Goal: Check status: Check status

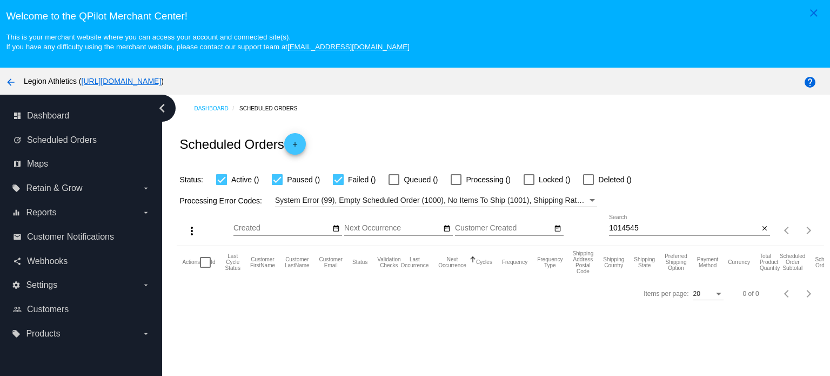
click at [648, 222] on div "1014545 Search" at bounding box center [684, 225] width 150 height 21
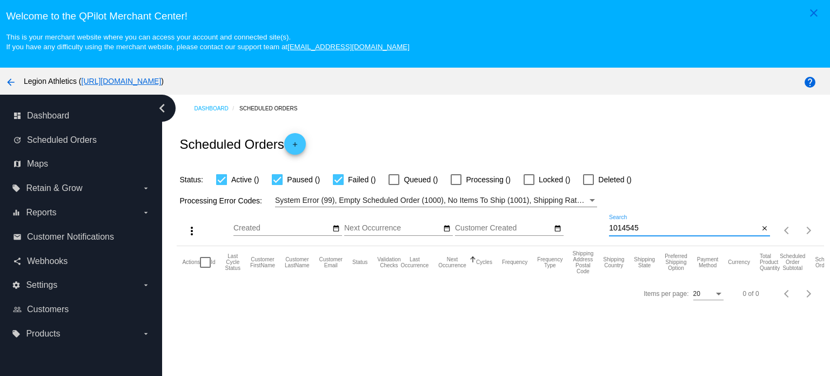
click at [645, 228] on input "1014545" at bounding box center [684, 228] width 150 height 9
paste input "[EMAIL_ADDRESS][DOMAIN_NAME]"
type input "[EMAIL_ADDRESS][DOMAIN_NAME]"
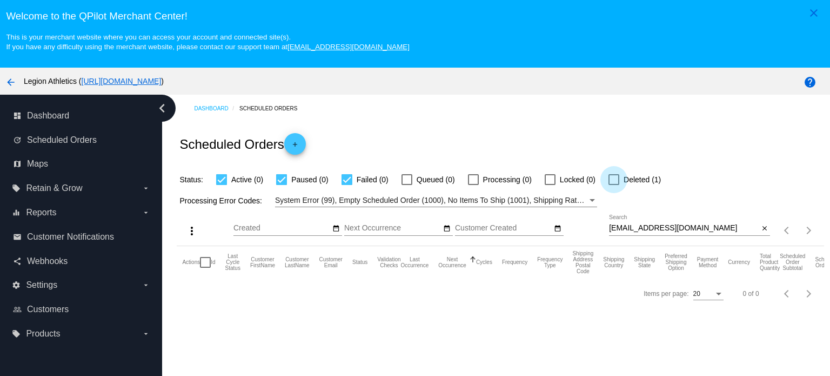
click at [612, 178] on div at bounding box center [614, 179] width 11 height 11
click at [614, 185] on input "Deleted (1)" at bounding box center [614, 185] width 1 height 1
checkbox input "true"
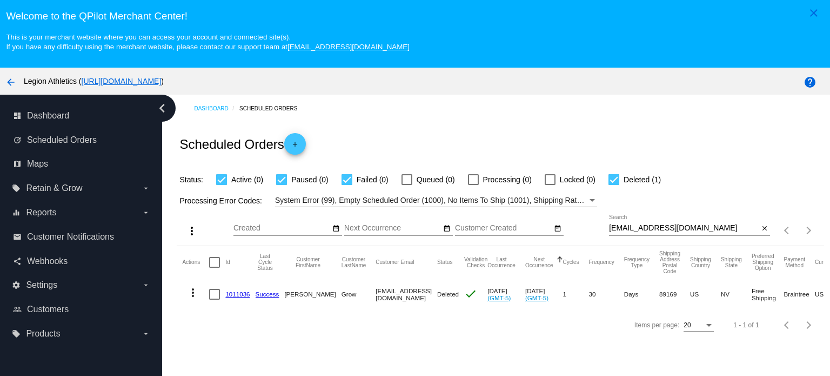
click at [240, 294] on link "1011036" at bounding box center [237, 293] width 24 height 7
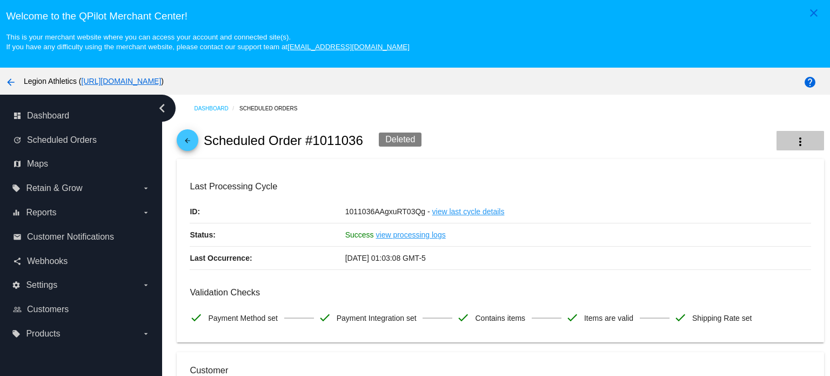
click at [792, 144] on button "more_vert" at bounding box center [801, 140] width 48 height 19
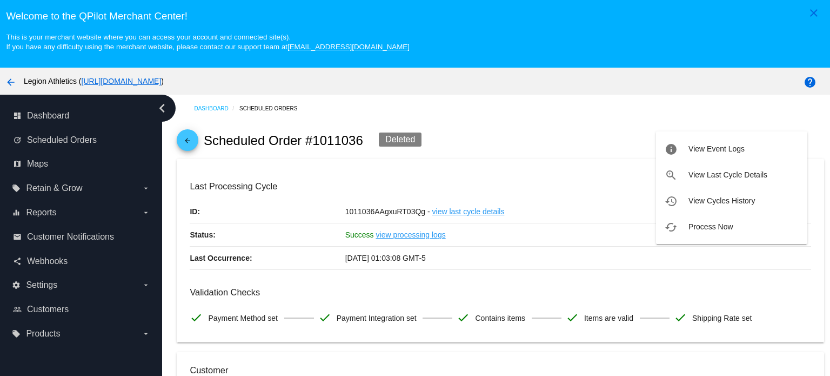
click at [509, 119] on div at bounding box center [415, 188] width 830 height 376
